Goal: Check status: Check status

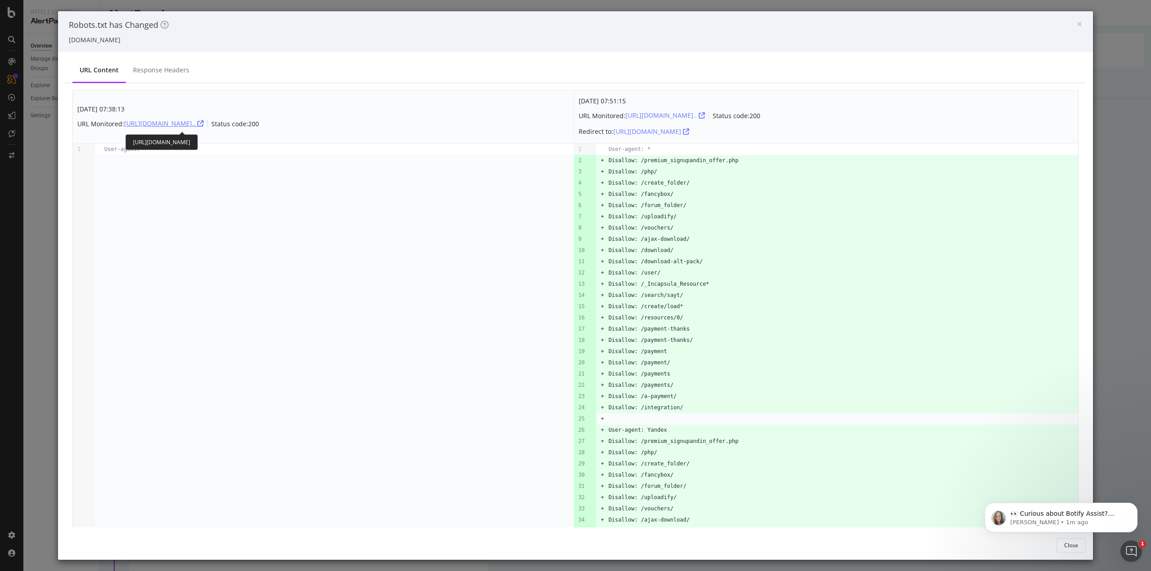
click at [204, 121] on icon "button" at bounding box center [200, 123] width 6 height 6
